Goal: Information Seeking & Learning: Check status

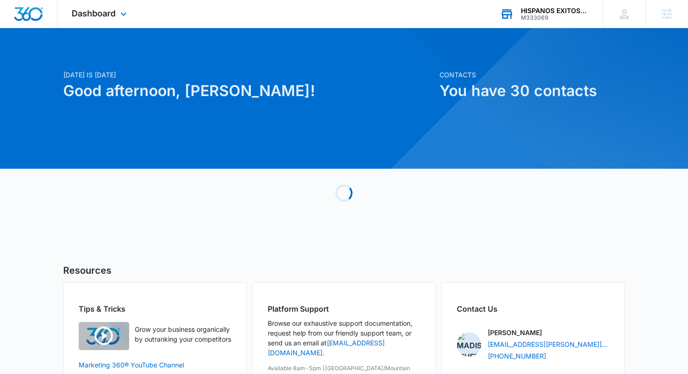
click at [535, 11] on div "HISPANOS EXITOSOS LLC" at bounding box center [555, 10] width 68 height 7
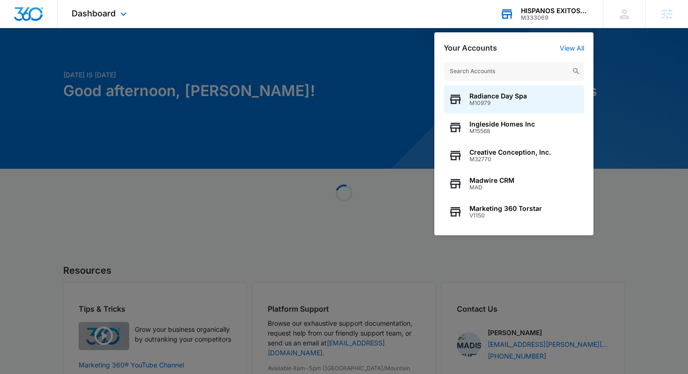
click at [492, 73] on input "text" at bounding box center [514, 71] width 140 height 19
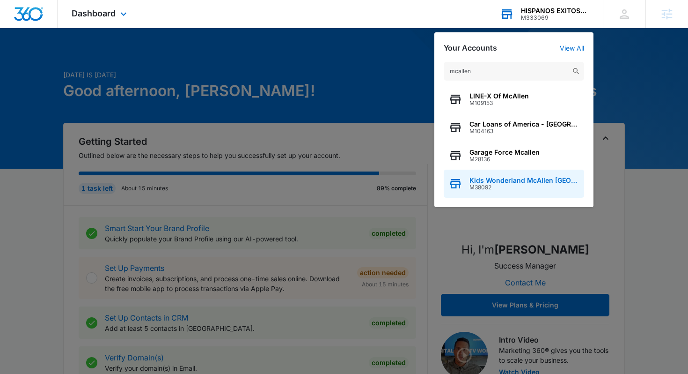
type input "mcallen"
click at [537, 178] on span "Kids Wonderland McAllen [GEOGRAPHIC_DATA]" at bounding box center [525, 179] width 110 height 7
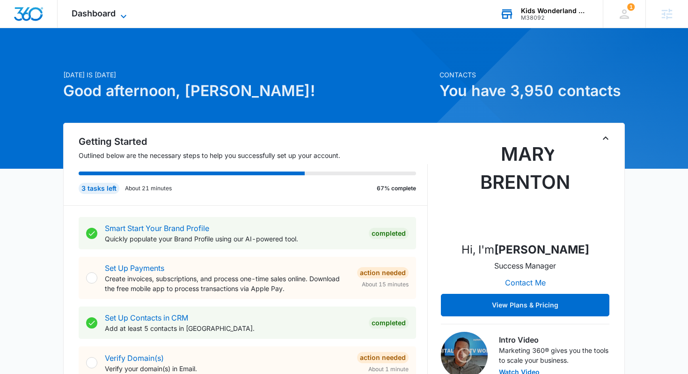
click at [81, 9] on span "Dashboard" at bounding box center [94, 13] width 44 height 10
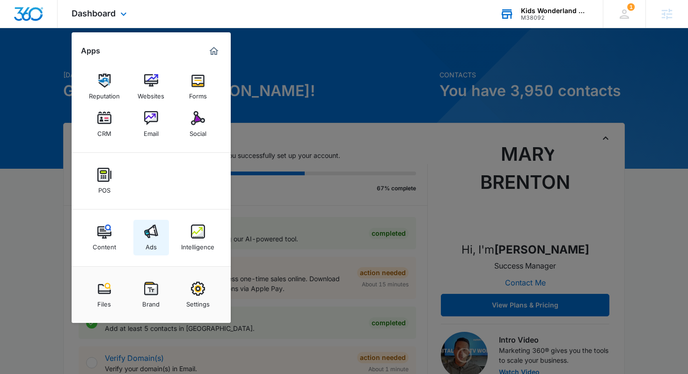
click at [152, 230] on img at bounding box center [151, 231] width 14 height 14
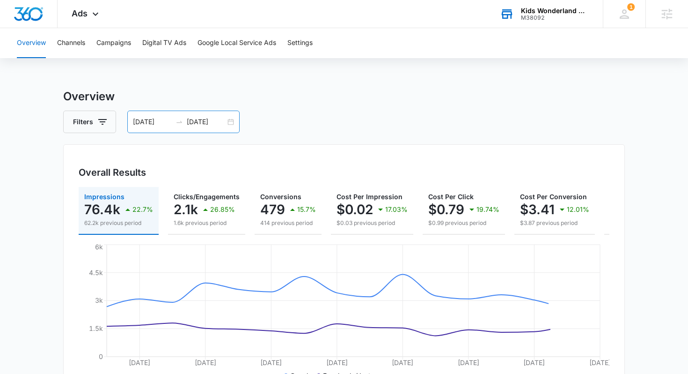
click at [213, 119] on input "09/01/2025" at bounding box center [206, 122] width 39 height 10
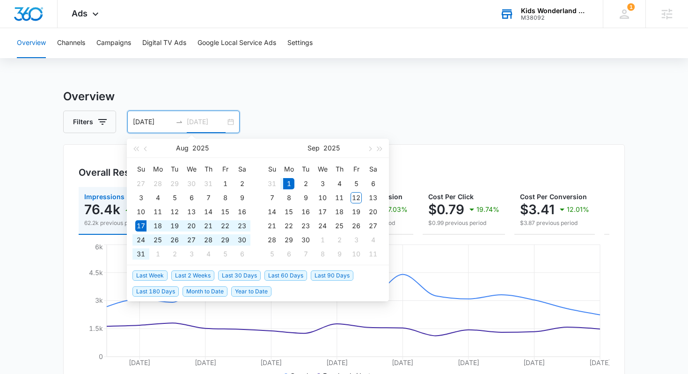
type input "09/01/2025"
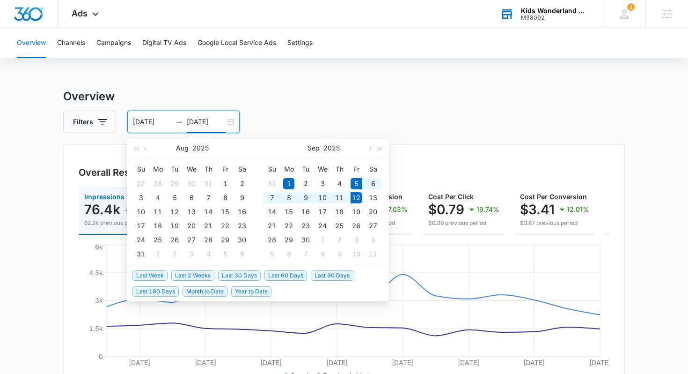
click at [161, 278] on span "Last Week" at bounding box center [149, 275] width 35 height 10
type input "[DATE]"
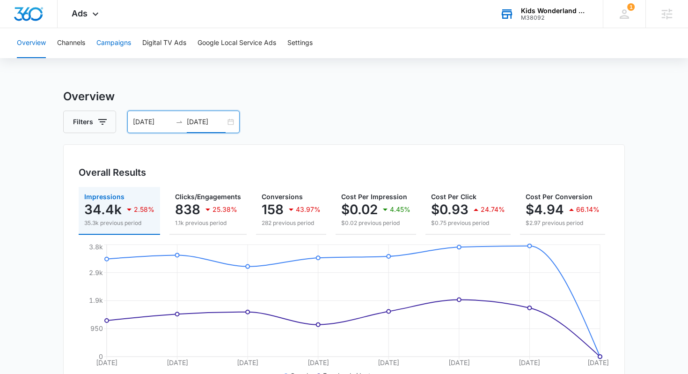
click at [112, 50] on button "Campaigns" at bounding box center [113, 43] width 35 height 30
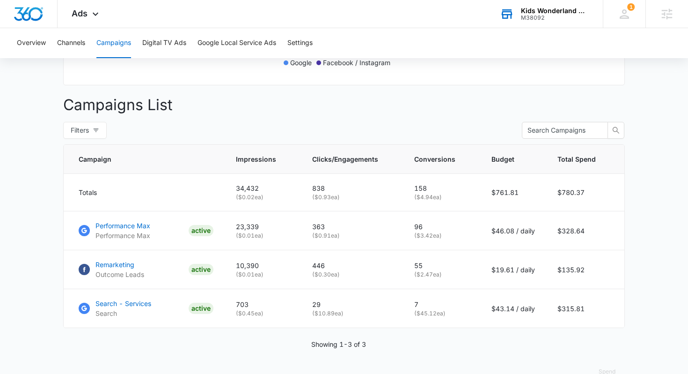
scroll to position [314, 0]
click at [126, 225] on p "Performance Max" at bounding box center [123, 225] width 55 height 10
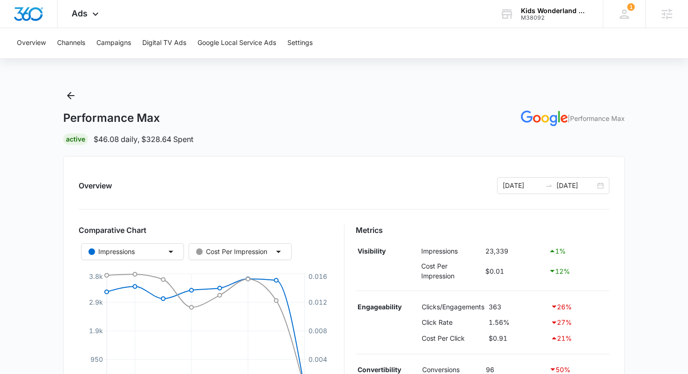
scroll to position [0, 0]
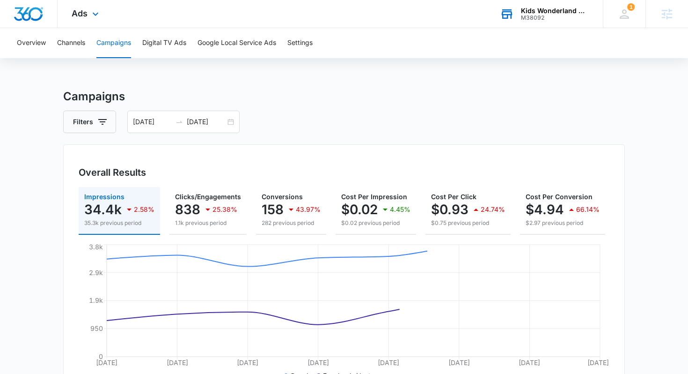
click at [538, 17] on div "M38092" at bounding box center [555, 18] width 68 height 7
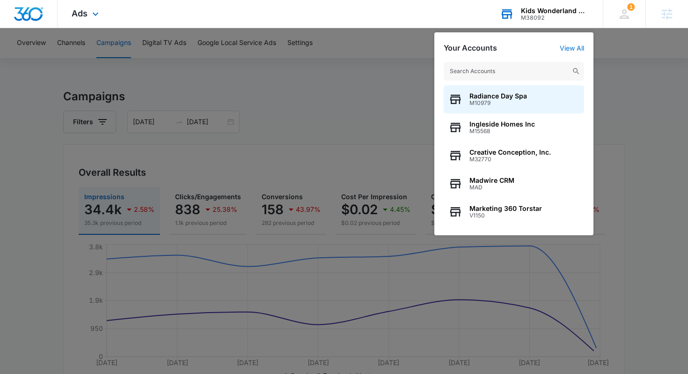
click at [515, 70] on input "text" at bounding box center [514, 71] width 140 height 19
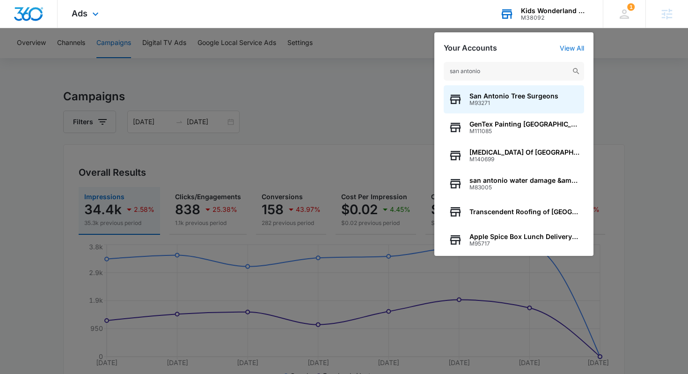
click at [502, 76] on input "san antonio" at bounding box center [514, 71] width 140 height 19
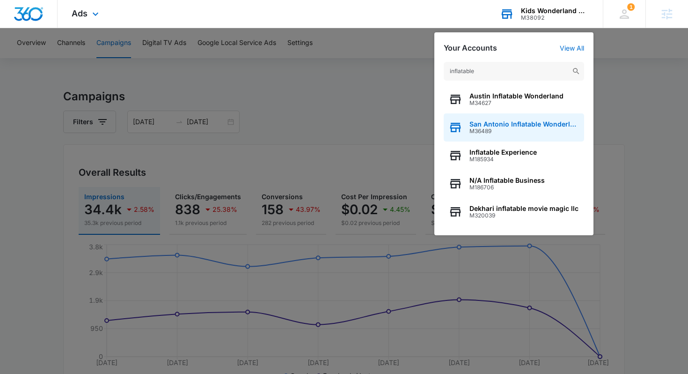
type input "inflatable"
click at [486, 129] on span "M36489" at bounding box center [525, 131] width 110 height 7
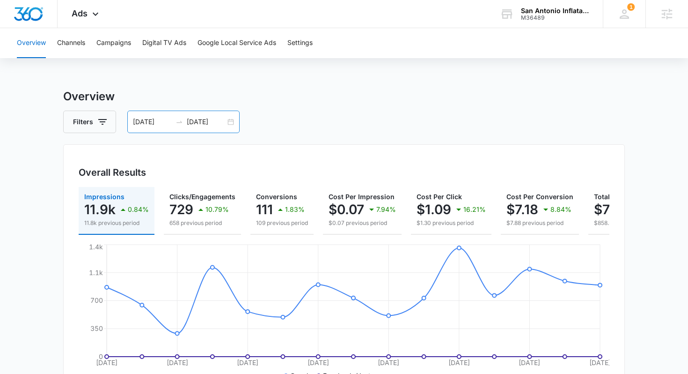
click at [205, 115] on div "08/20/2025 09/03/2025" at bounding box center [183, 121] width 112 height 22
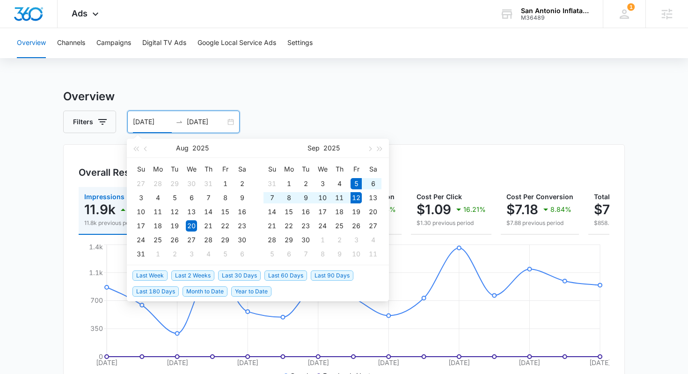
click at [149, 275] on span "Last Week" at bounding box center [149, 275] width 35 height 10
type input "[DATE]"
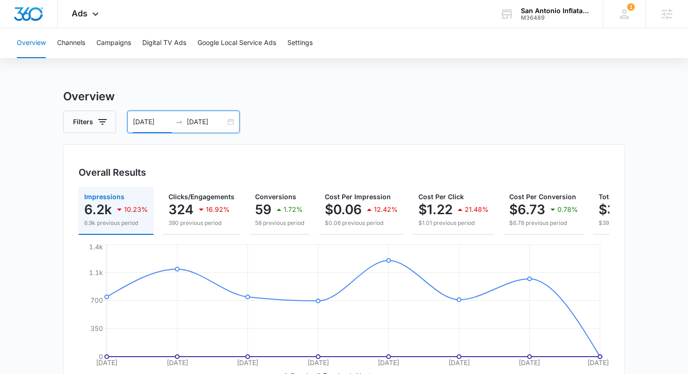
click at [221, 115] on div "09/05/2025 09/12/2025" at bounding box center [183, 121] width 112 height 22
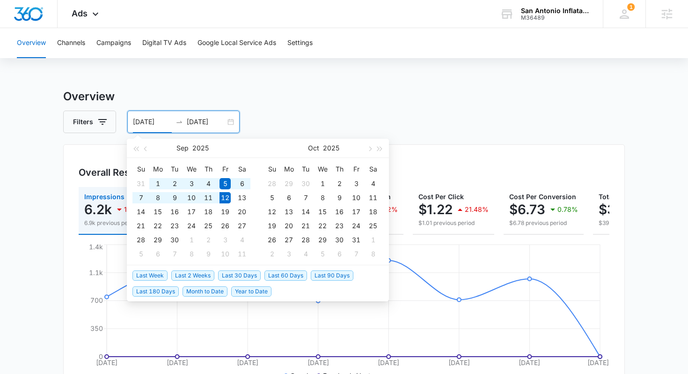
click at [187, 279] on span "Last 2 Weeks" at bounding box center [192, 275] width 43 height 10
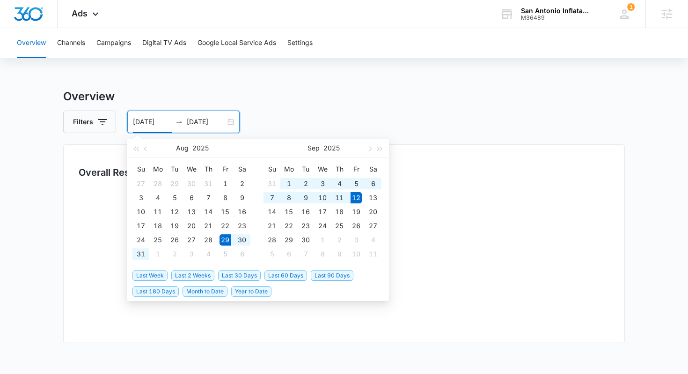
type input "08/29/2025"
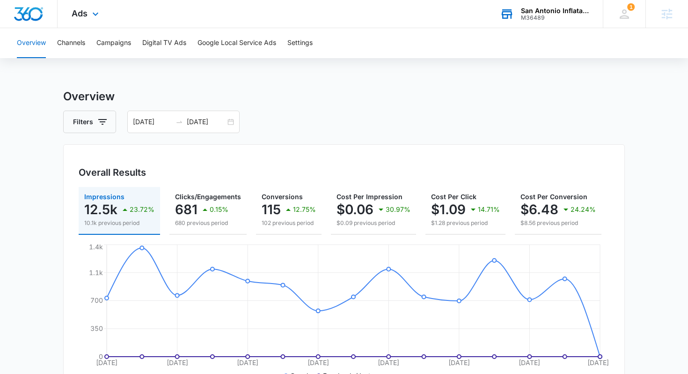
click at [535, 16] on div "M36489" at bounding box center [555, 18] width 68 height 7
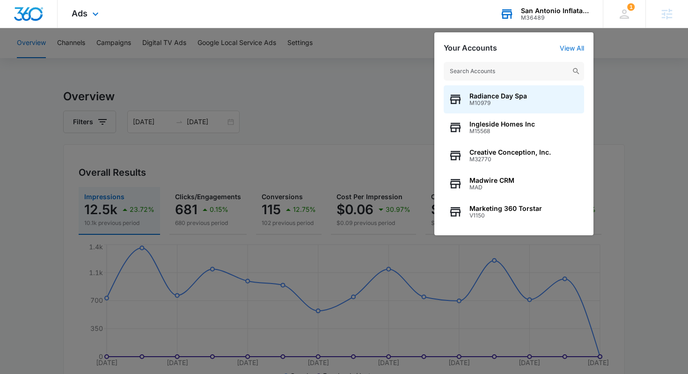
click at [505, 62] on input "text" at bounding box center [514, 71] width 140 height 19
type input "a"
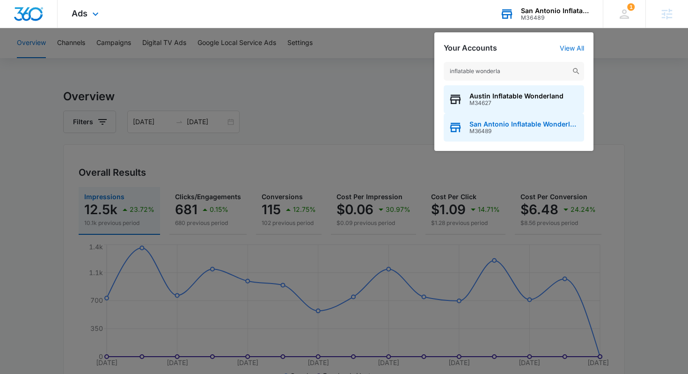
type input "inflatable wonderla"
click at [509, 137] on div "San Antonio Inflatable Wonderland M36489" at bounding box center [514, 127] width 140 height 28
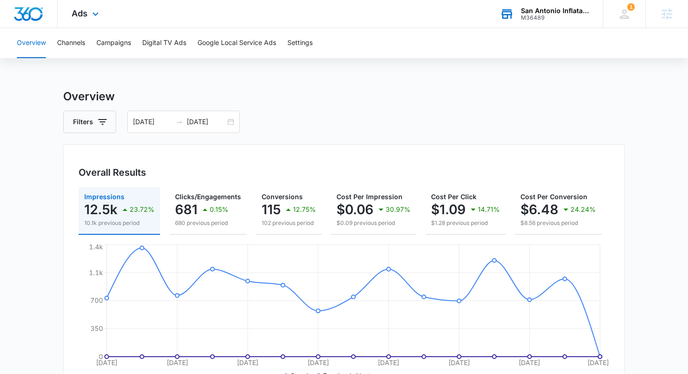
click at [556, 15] on div "M36489" at bounding box center [555, 18] width 68 height 7
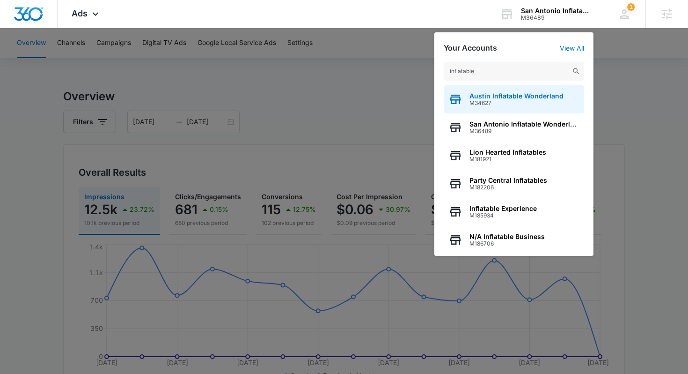
type input "inflatable"
click at [497, 103] on span "M34627" at bounding box center [517, 103] width 94 height 7
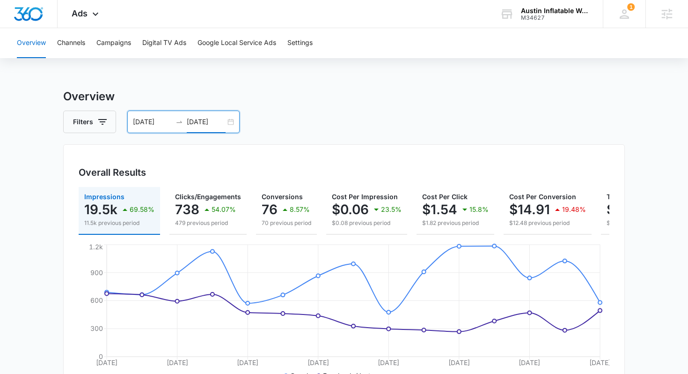
click at [216, 120] on input "09/03/2025" at bounding box center [206, 122] width 39 height 10
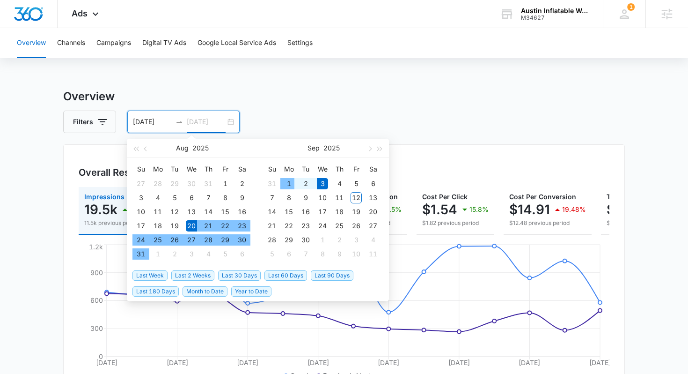
type input "09/03/2025"
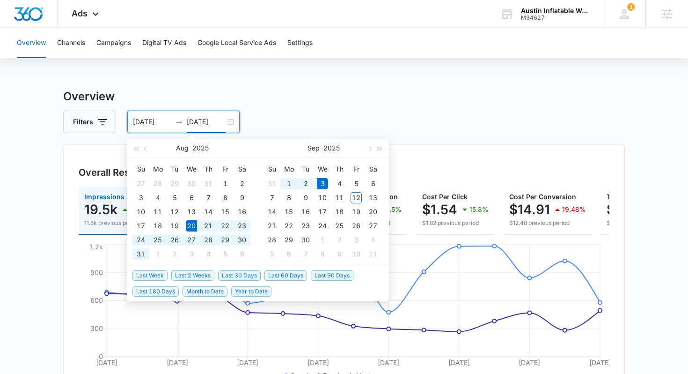
click at [153, 280] on li "Last Week" at bounding box center [151, 275] width 39 height 16
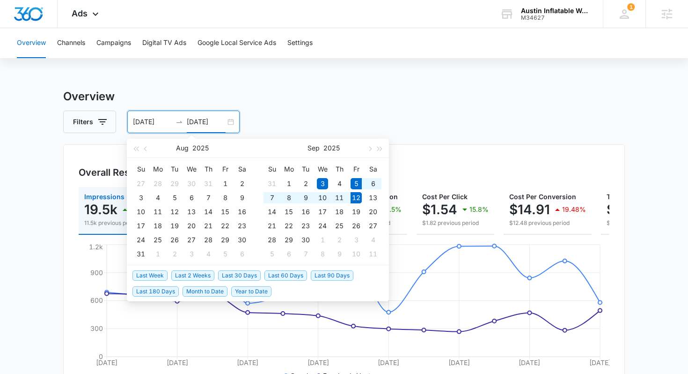
click at [156, 273] on span "Last Week" at bounding box center [149, 275] width 35 height 10
type input "09/05/2025"
type input "09/12/2025"
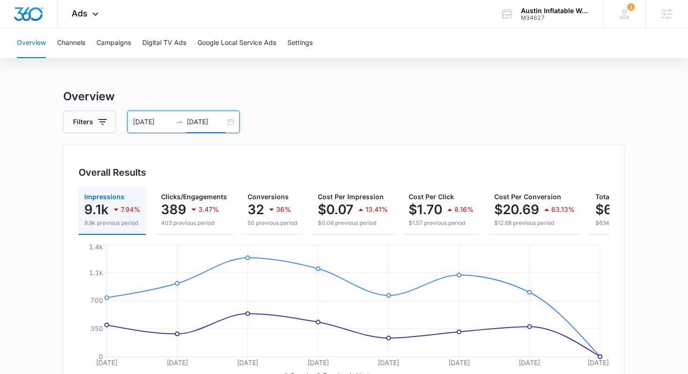
click at [195, 127] on div "09/05/2025 09/12/2025" at bounding box center [183, 121] width 112 height 22
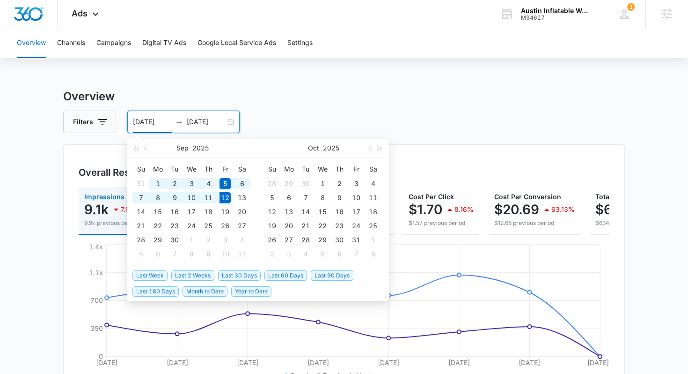
click at [189, 271] on span "Last 2 Weeks" at bounding box center [192, 275] width 43 height 10
type input "08/29/2025"
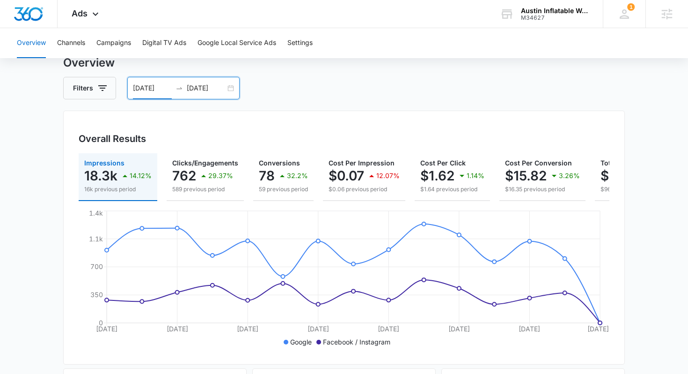
scroll to position [27, 0]
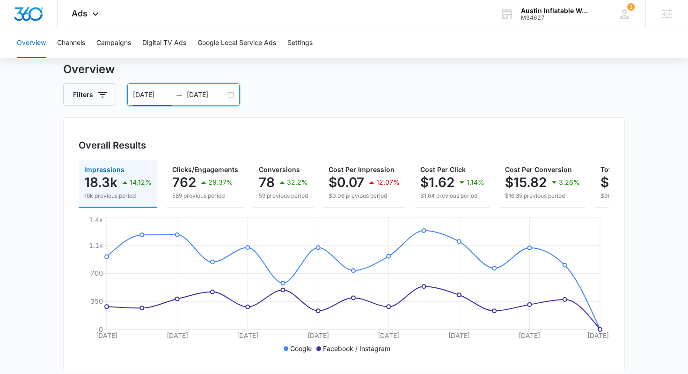
click at [216, 89] on div "08/29/2025 09/12/2025" at bounding box center [183, 94] width 112 height 22
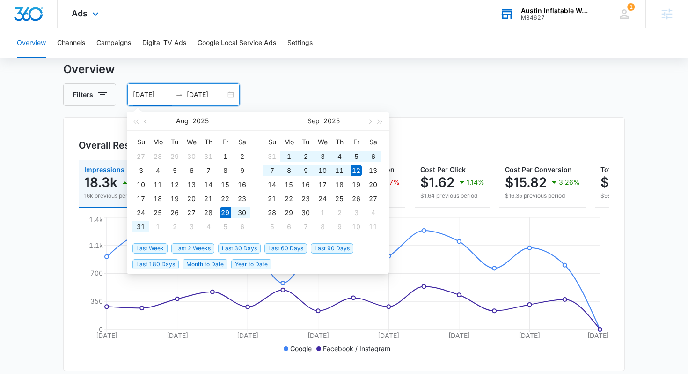
click at [566, 21] on div "Austin Inflatable Wonderland M34627 Your Accounts View All" at bounding box center [544, 14] width 117 height 28
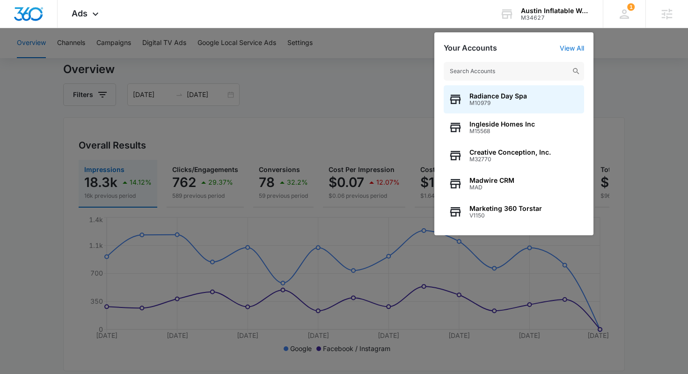
click at [512, 70] on input "text" at bounding box center [514, 71] width 140 height 19
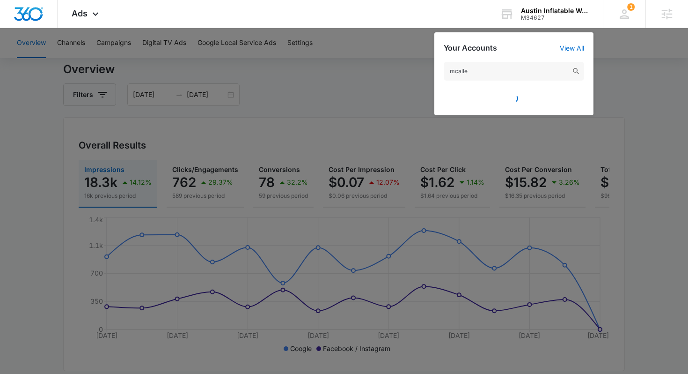
type input "mcallen"
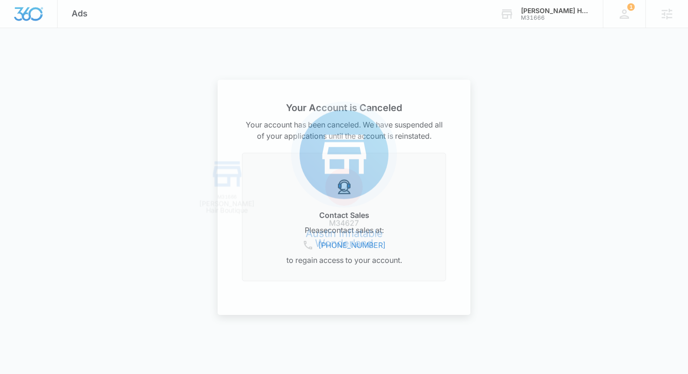
scroll to position [0, 0]
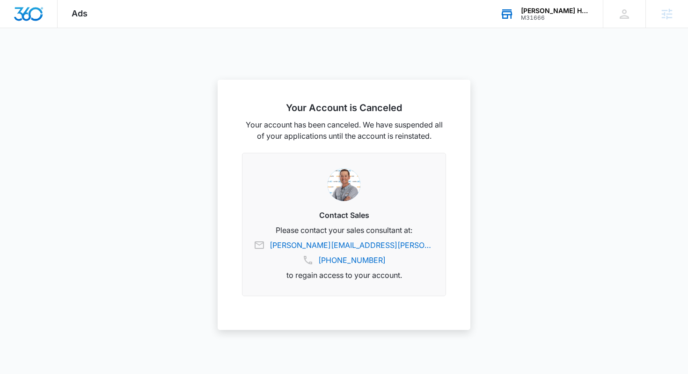
click at [559, 20] on div "M31666" at bounding box center [555, 18] width 68 height 7
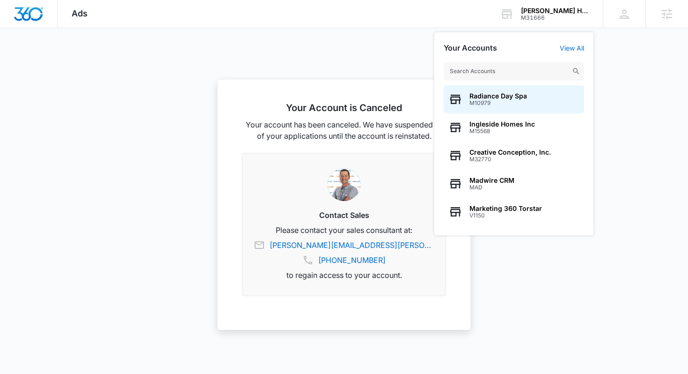
click at [515, 70] on input "text" at bounding box center [514, 71] width 140 height 19
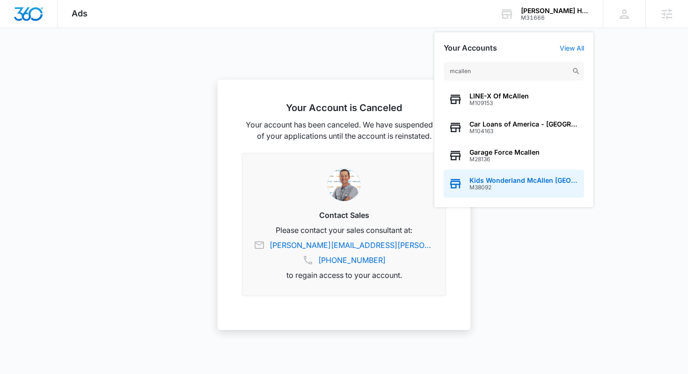
type input "mcallen"
click at [524, 179] on span "Kids Wonderland McAllen TX" at bounding box center [525, 179] width 110 height 7
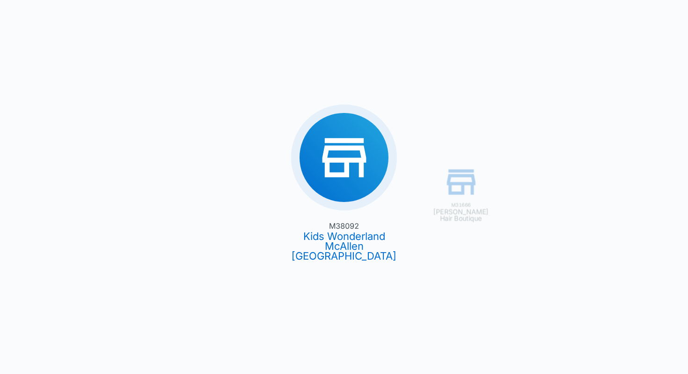
type input "09/05/2025"
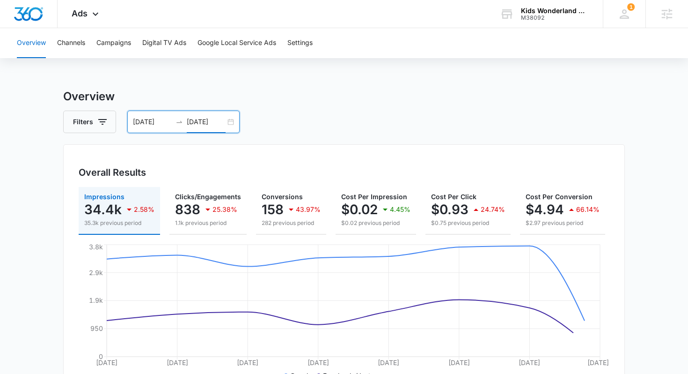
click at [188, 121] on input "09/12/2025" at bounding box center [206, 122] width 39 height 10
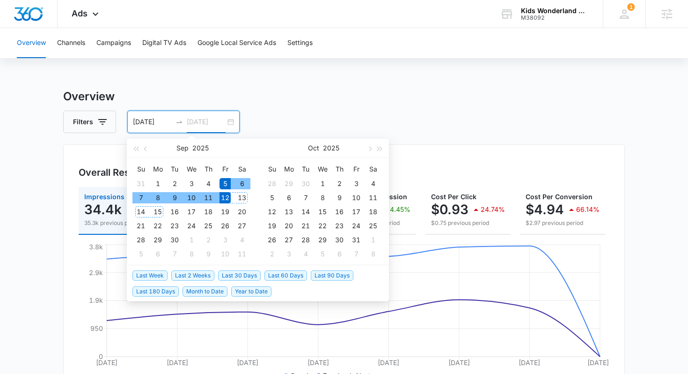
type input "09/12/2025"
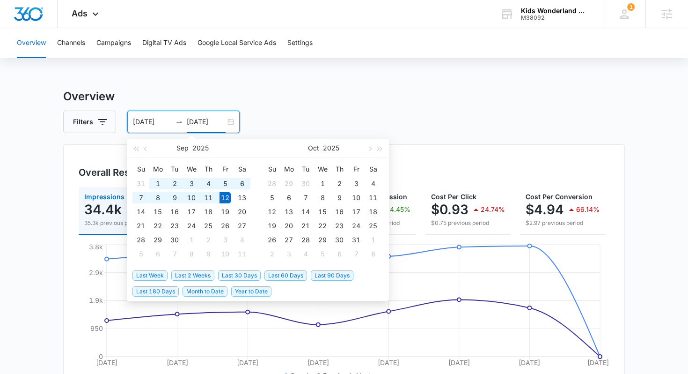
click at [184, 274] on span "Last 2 Weeks" at bounding box center [192, 275] width 43 height 10
type input "08/29/2025"
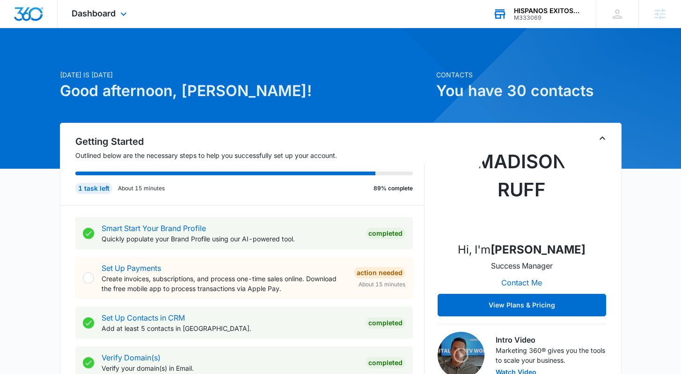
click at [544, 15] on div "M333069" at bounding box center [548, 18] width 68 height 7
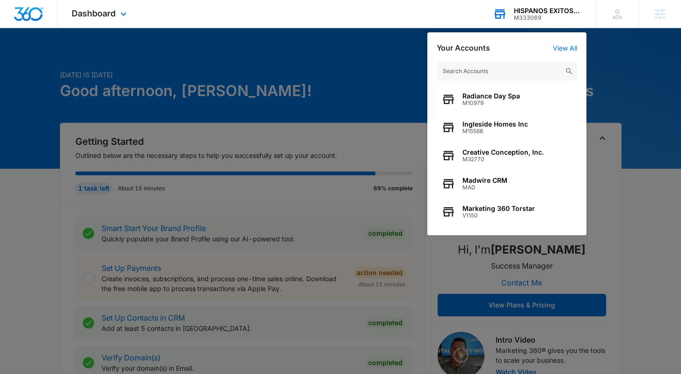
click at [544, 21] on div "HISPANOS EXITOSOS LLC M333069 Your Accounts View All Radiance Day Spa M10979 In…" at bounding box center [537, 14] width 117 height 28
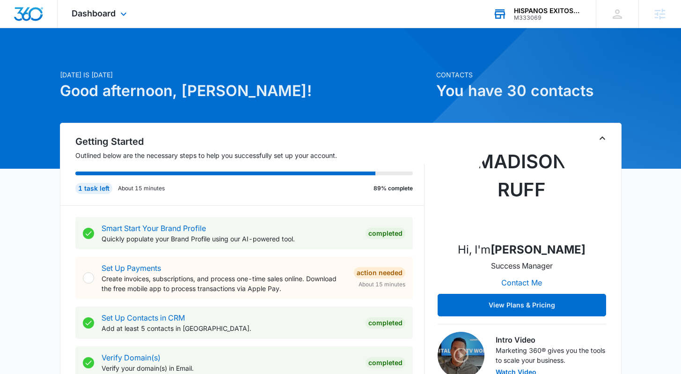
click at [537, 12] on div "HISPANOS EXITOSOS LLC" at bounding box center [548, 10] width 68 height 7
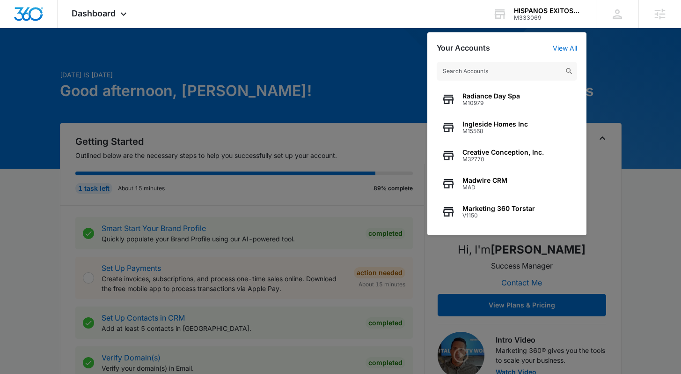
click at [183, 37] on div at bounding box center [340, 187] width 681 height 374
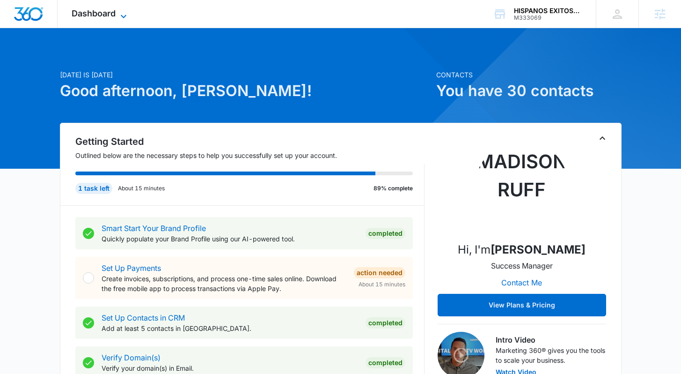
click at [73, 9] on span "Dashboard" at bounding box center [94, 13] width 44 height 10
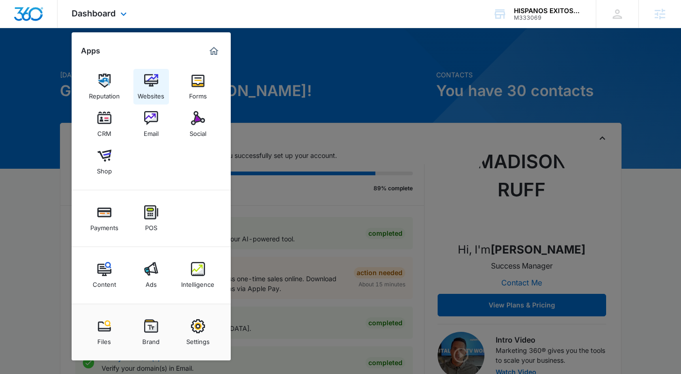
click at [156, 89] on div "Websites" at bounding box center [151, 94] width 27 height 12
